Goal: Use online tool/utility: Utilize a website feature to perform a specific function

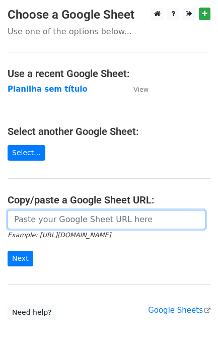
click at [86, 220] on input "url" at bounding box center [107, 219] width 198 height 19
paste input "[URL][DOMAIN_NAME]"
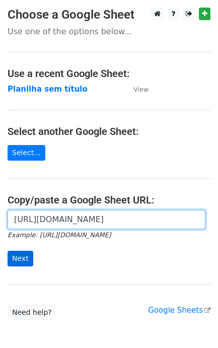
type input "https://docs.google.com/spreadsheets/d/11dGfEbGc57YceTrmeJPNe1kg2RUhHsyv8kR8EpL…"
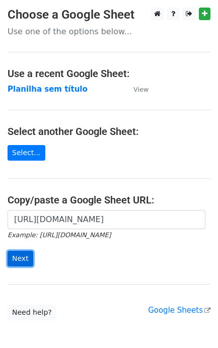
click at [13, 254] on input "Next" at bounding box center [21, 259] width 26 height 16
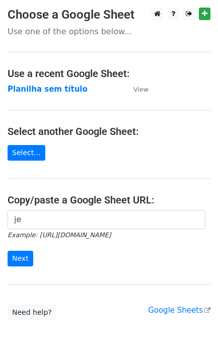
type input "j"
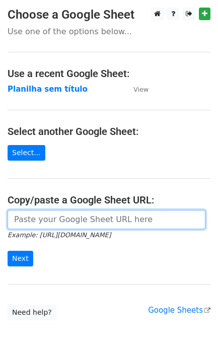
click at [29, 218] on input "url" at bounding box center [107, 219] width 198 height 19
paste input "https://docs.google.com/spreadsheets/d/11dGfEbGc57YceTrmeJPNe1kg2RUhHsyv8kR8EpL…"
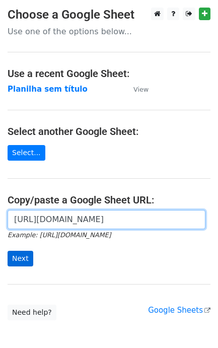
scroll to position [0, 247]
type input "https://docs.google.com/spreadsheets/d/11dGfEbGc57YceTrmeJPNe1kg2RUhHsyv8kR8EpL…"
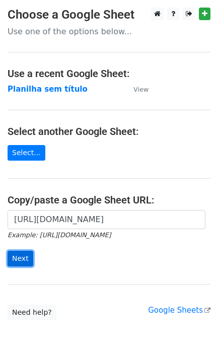
click at [28, 266] on input "Next" at bounding box center [21, 259] width 26 height 16
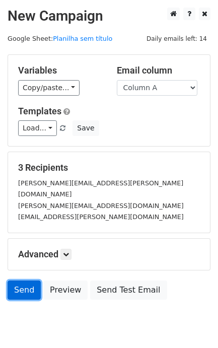
click at [24, 282] on link "Send" at bounding box center [24, 289] width 33 height 19
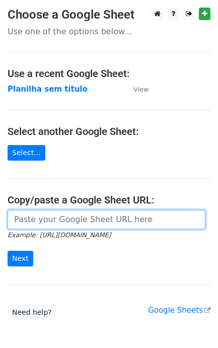
click at [43, 223] on input "url" at bounding box center [107, 219] width 198 height 19
paste input "https://docs.google.com/spreadsheets/d/11dGfEbGc57YceTrmeJPNe1kg2RUhHsyv8kR8EpL…"
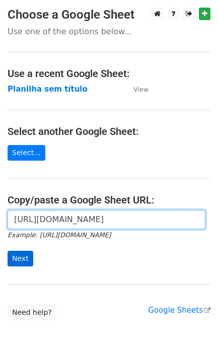
type input "[URL][DOMAIN_NAME]"
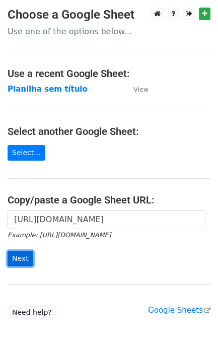
scroll to position [0, 0]
click at [28, 255] on input "Next" at bounding box center [21, 259] width 26 height 16
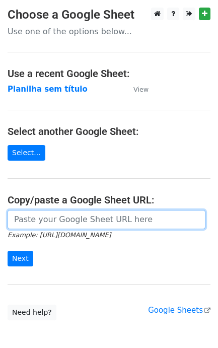
click at [73, 222] on input "url" at bounding box center [107, 219] width 198 height 19
paste input "[URL][DOMAIN_NAME]"
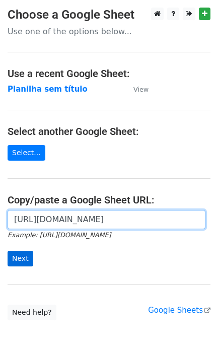
type input "[URL][DOMAIN_NAME]"
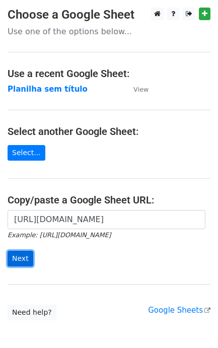
scroll to position [0, 0]
click at [29, 255] on input "Next" at bounding box center [21, 259] width 26 height 16
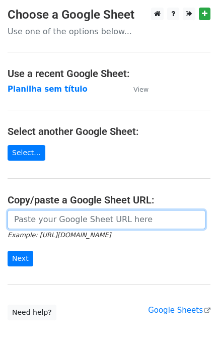
click at [45, 225] on input "url" at bounding box center [107, 219] width 198 height 19
paste input "https://docs.google.com/spreadsheets/d/11dGfEbGc57YceTrmeJPNe1kg2RUhHsyv8kR8EpL…"
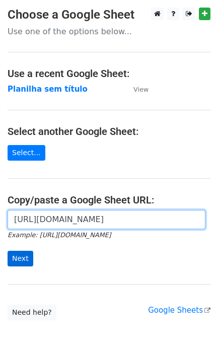
scroll to position [0, 247]
type input "https://docs.google.com/spreadsheets/d/11dGfEbGc57YceTrmeJPNe1kg2RUhHsyv8kR8EpL…"
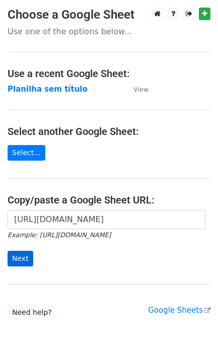
click at [12, 273] on div "https://docs.google.com/spreadsheets/d/11dGfEbGc57YceTrmeJPNe1kg2RUhHsyv8kR8EpL…" at bounding box center [109, 243] width 218 height 66
click at [26, 263] on input "Next" at bounding box center [21, 259] width 26 height 16
